Goal: Transaction & Acquisition: Subscribe to service/newsletter

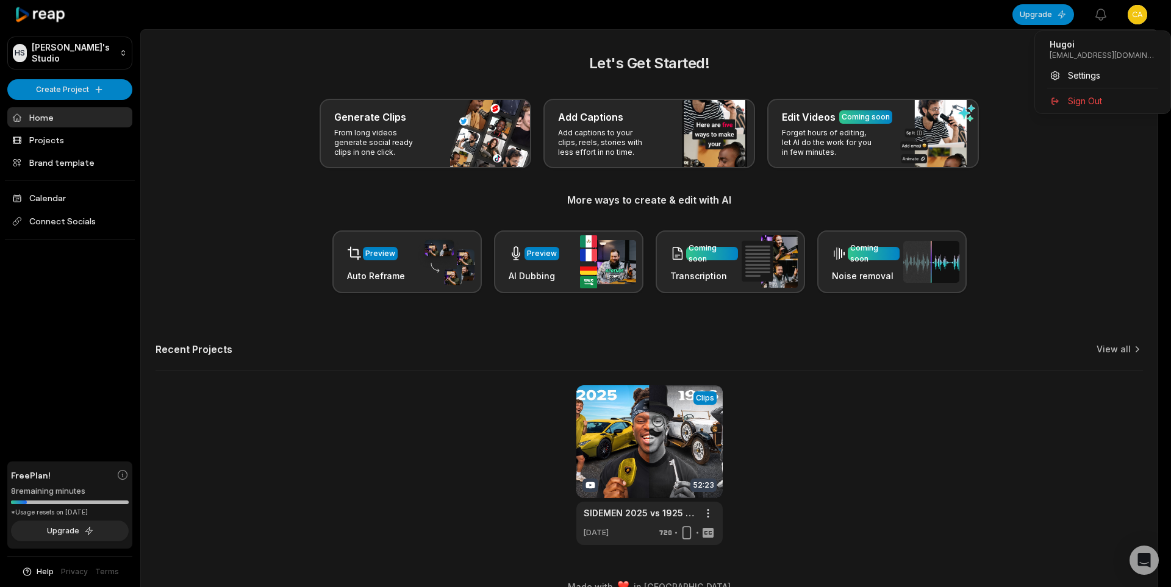
click at [1133, 16] on html "HS Hugoi's Studio Create Project Home Projects Brand template Calendar Connect …" at bounding box center [585, 293] width 1171 height 587
click at [1078, 99] on span "Sign Out" at bounding box center [1085, 101] width 34 height 13
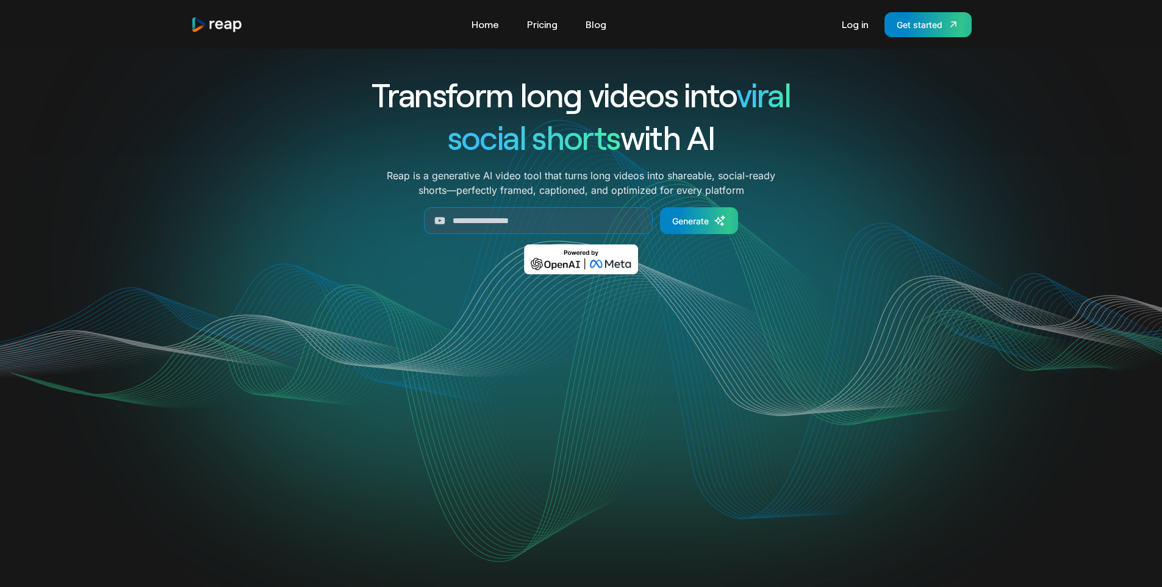
click at [534, 24] on link "Pricing" at bounding box center [542, 25] width 43 height 20
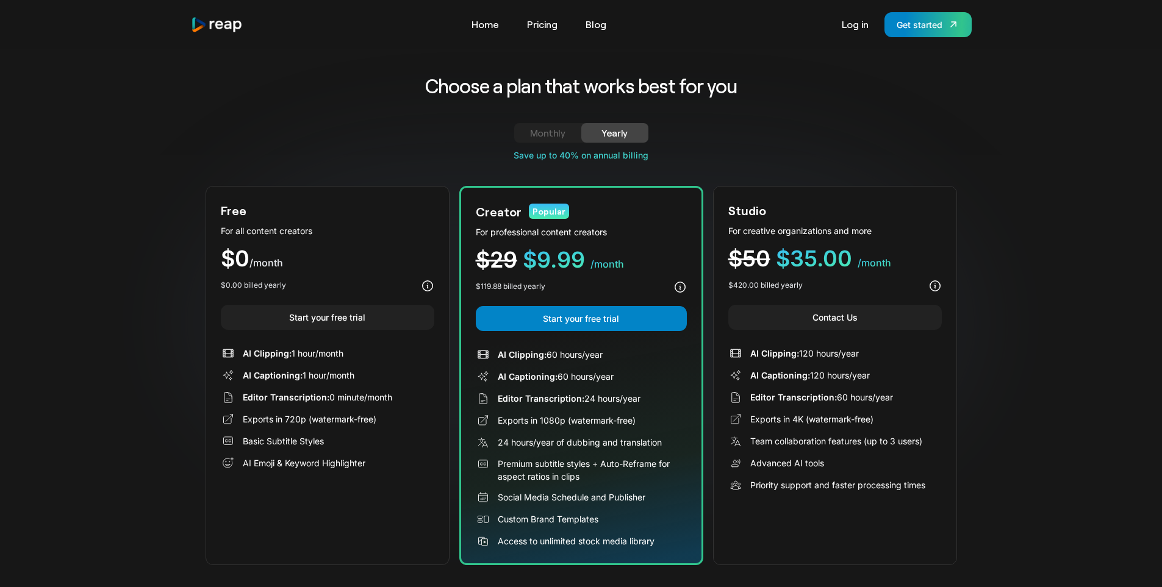
click at [298, 354] on div "AI Clipping: 1 hour/month" at bounding box center [293, 353] width 101 height 13
click at [299, 354] on div "AI Clipping: 1 hour/month" at bounding box center [293, 353] width 101 height 13
